Goal: Information Seeking & Learning: Learn about a topic

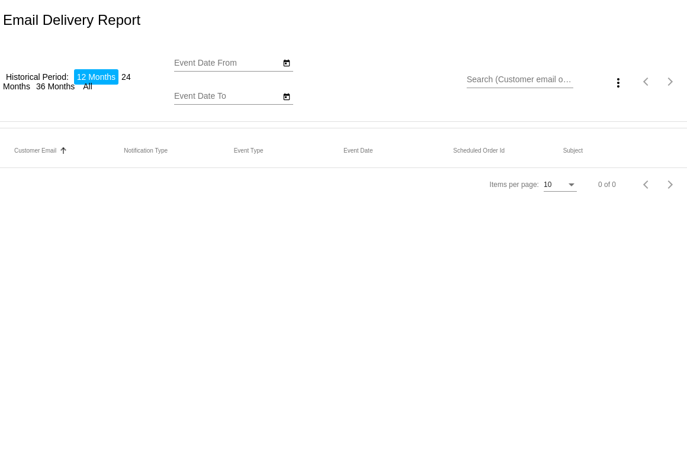
type input "[DATE]"
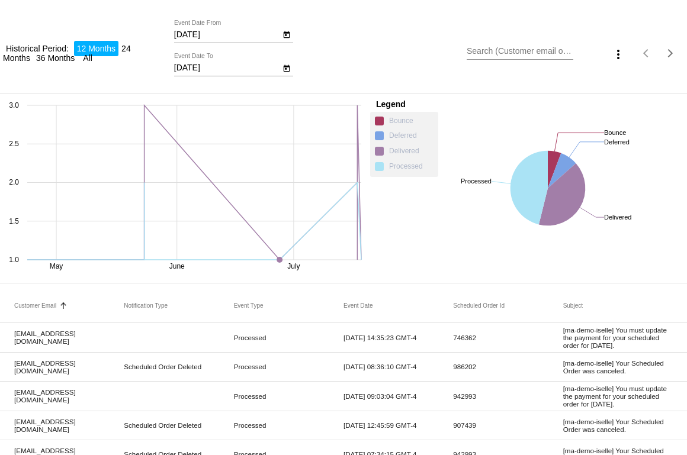
scroll to position [113, 0]
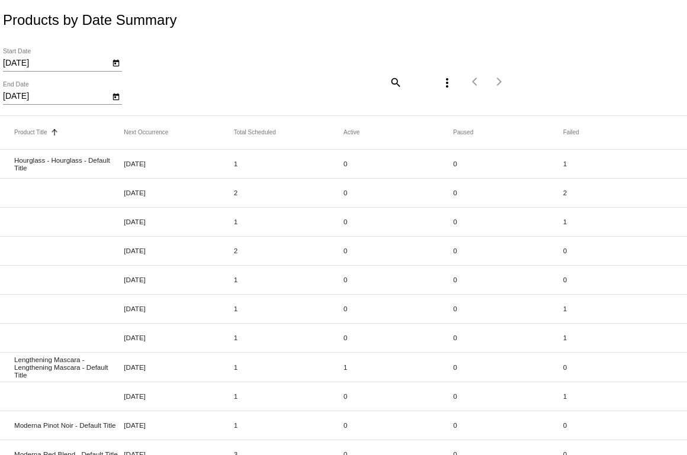
scroll to position [2, 0]
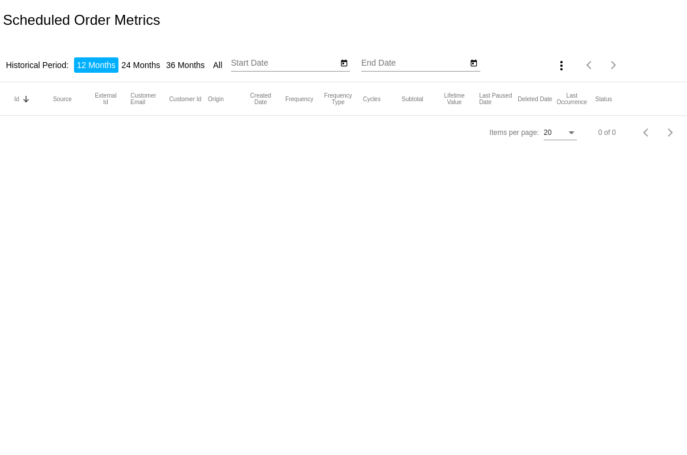
type input "[DATE]"
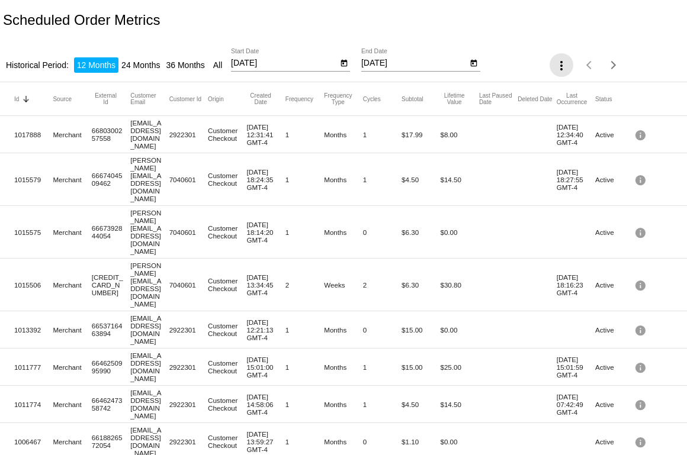
click at [554, 66] on mat-icon "more_vert" at bounding box center [561, 66] width 14 height 14
click at [554, 66] on div "file_download Export" at bounding box center [576, 84] width 69 height 60
click at [499, 33] on div at bounding box center [343, 227] width 687 height 455
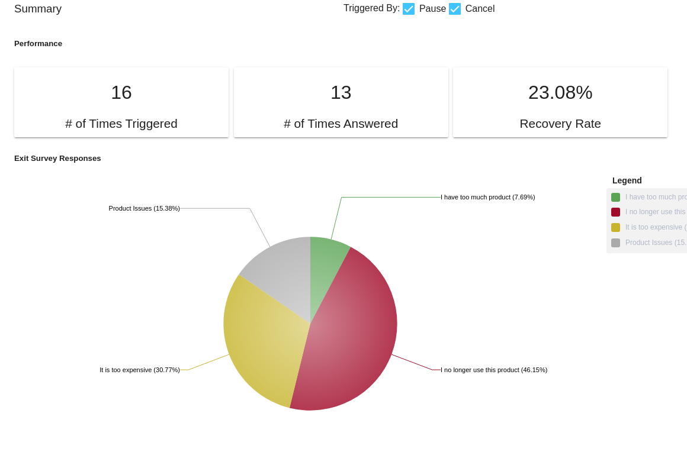
scroll to position [58, 0]
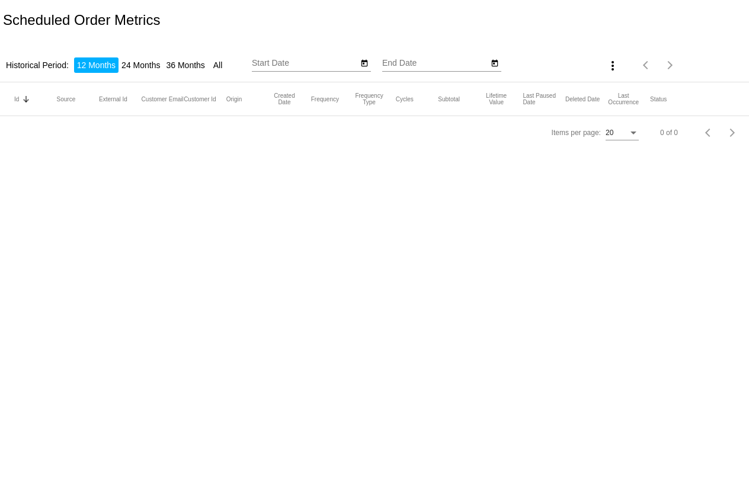
type input "9/9/2024"
type input "[DATE]"
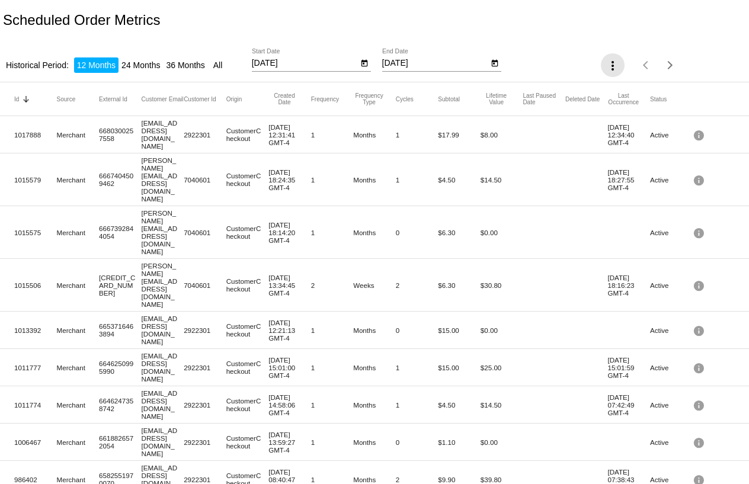
click at [606, 62] on mat-icon "more_vert" at bounding box center [612, 66] width 14 height 14
click at [127, 25] on div at bounding box center [374, 242] width 749 height 484
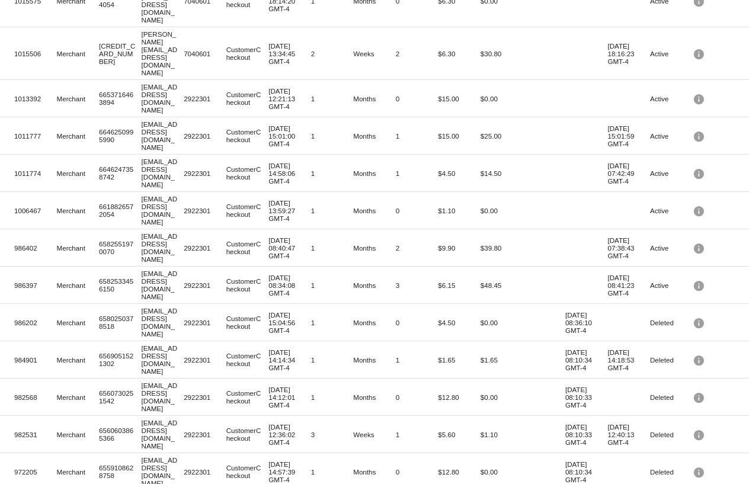
scroll to position [267, 0]
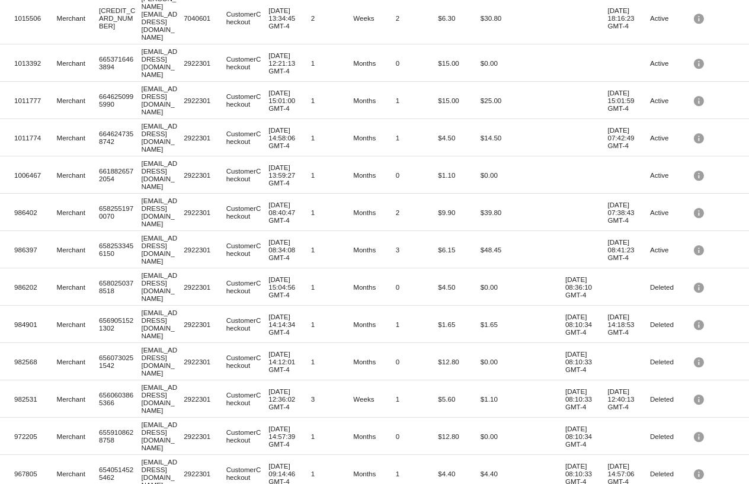
click at [181, 473] on div at bounding box center [374, 242] width 749 height 484
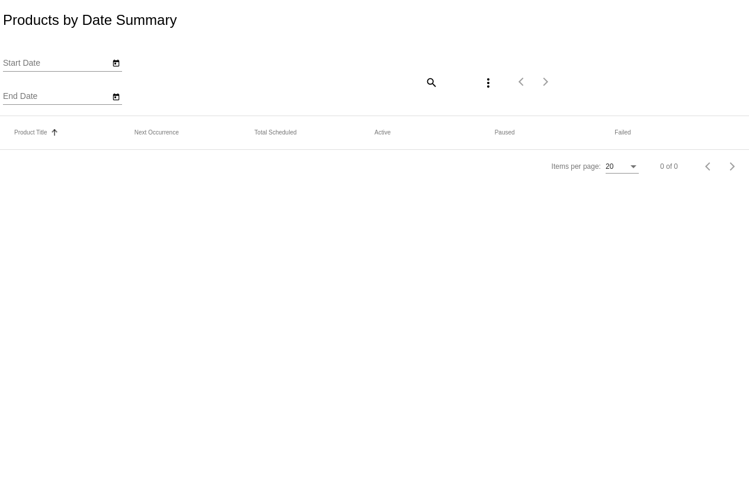
type input "[DATE]"
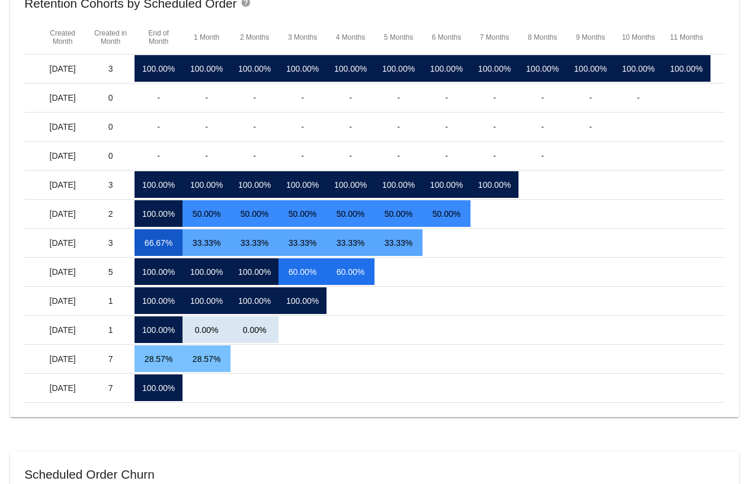
scroll to position [79, 0]
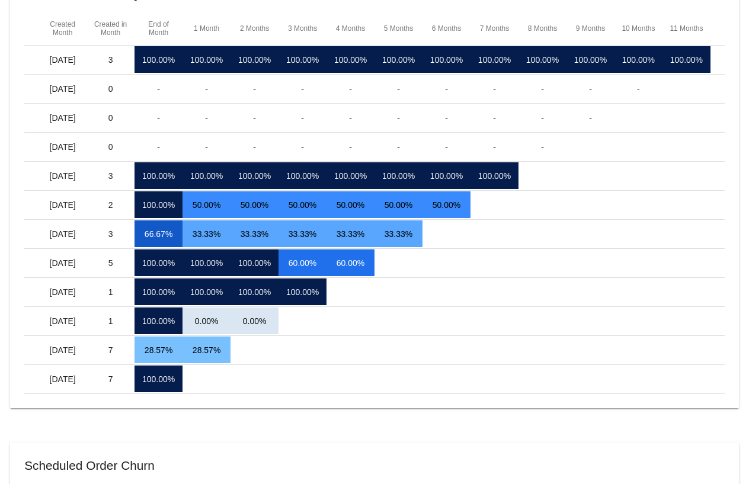
drag, startPoint x: 69, startPoint y: 175, endPoint x: 79, endPoint y: 334, distance: 159.6
click at [79, 334] on mat-table "Created Month Created in Month End of Month 1 Month 2 Months 3 Months 4 Months …" at bounding box center [374, 203] width 700 height 382
click at [78, 334] on mat-cell "Jun 2025" at bounding box center [63, 320] width 48 height 27
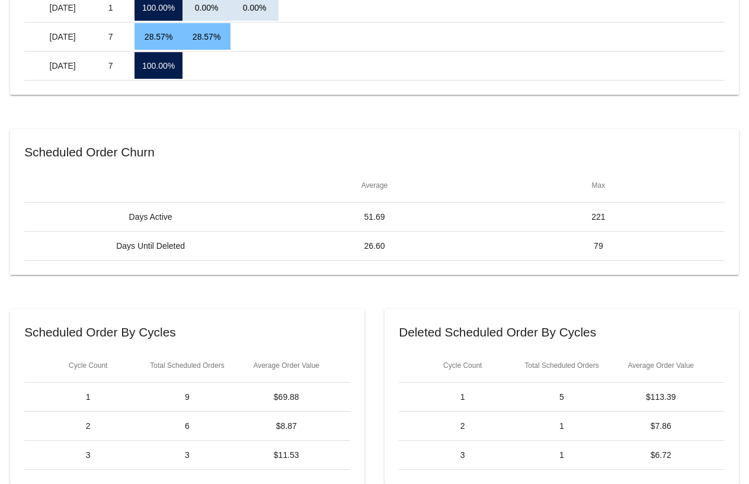
scroll to position [395, 0]
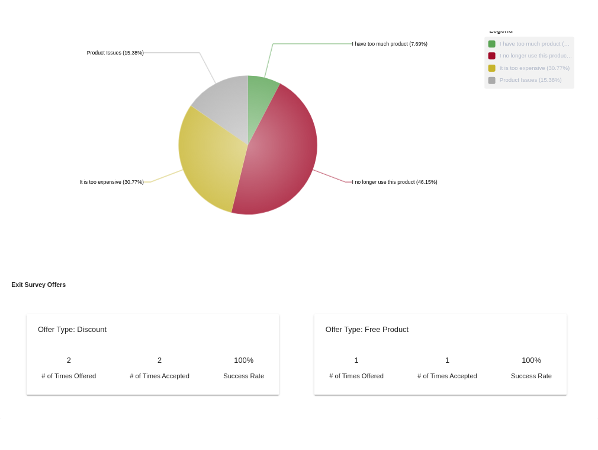
scroll to position [403, 0]
